Goal: Task Accomplishment & Management: Use online tool/utility

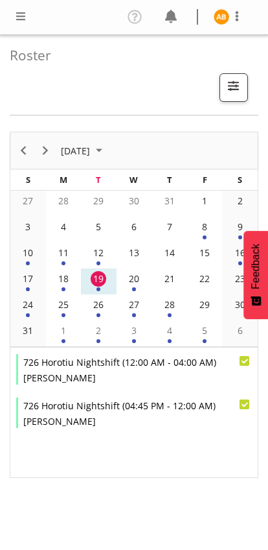
click at [14, 24] on span at bounding box center [21, 16] width 16 height 16
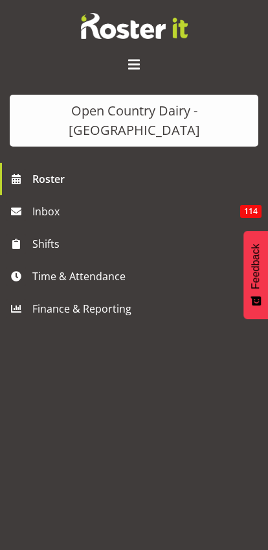
click at [42, 266] on span "Time & Attendance" at bounding box center [137, 275] width 210 height 19
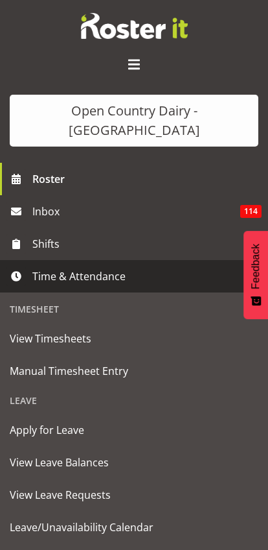
click at [25, 361] on span "Manual Timesheet Entry" at bounding box center [134, 370] width 249 height 19
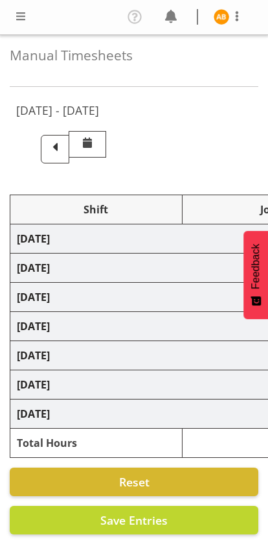
select select "78987"
select select "78954"
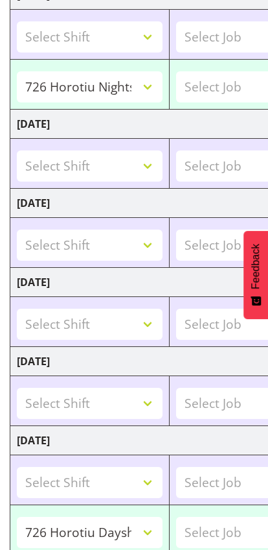
scroll to position [502, 0]
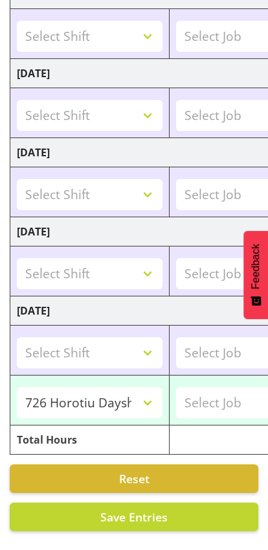
click at [147, 519] on span "Save Entries" at bounding box center [133, 517] width 67 height 16
select select "78987"
select select "78954"
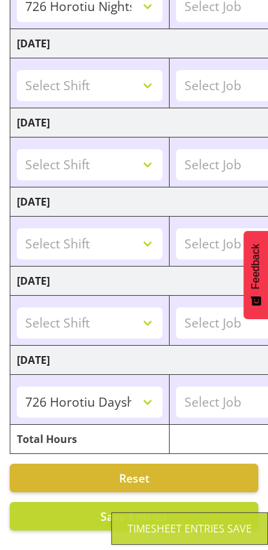
select select "78987"
type input "16:45:00"
type input "04:00:00"
select select "78987"
select select "78954"
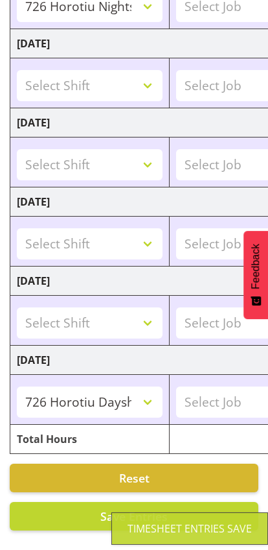
scroll to position [353, 0]
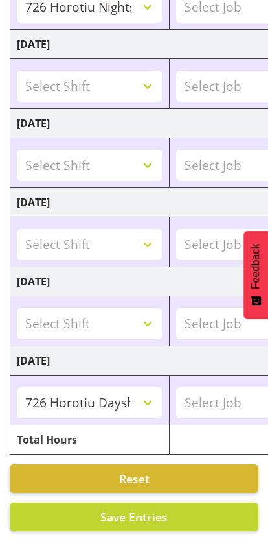
click at [152, 516] on span "Save Entries" at bounding box center [133, 517] width 67 height 16
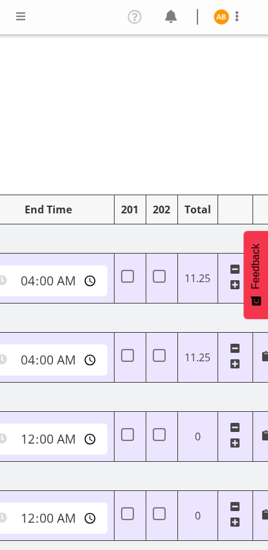
scroll to position [0, 639]
